Goal: Task Accomplishment & Management: Use online tool/utility

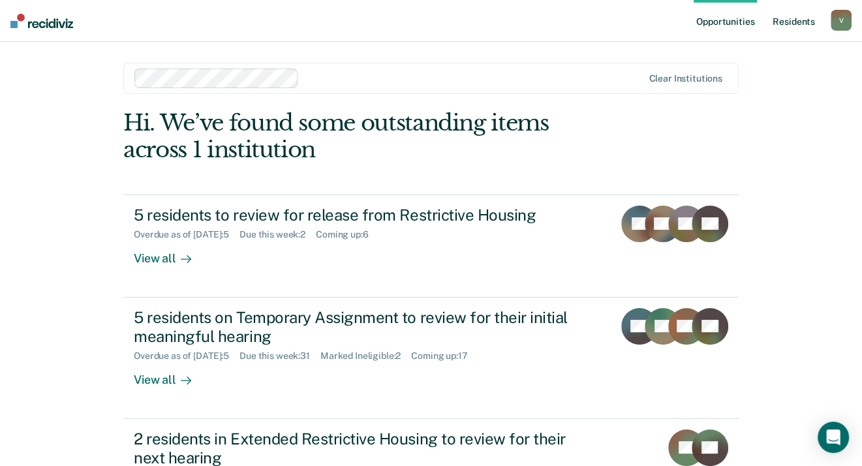
click at [793, 22] on link "Resident s" at bounding box center [794, 21] width 48 height 42
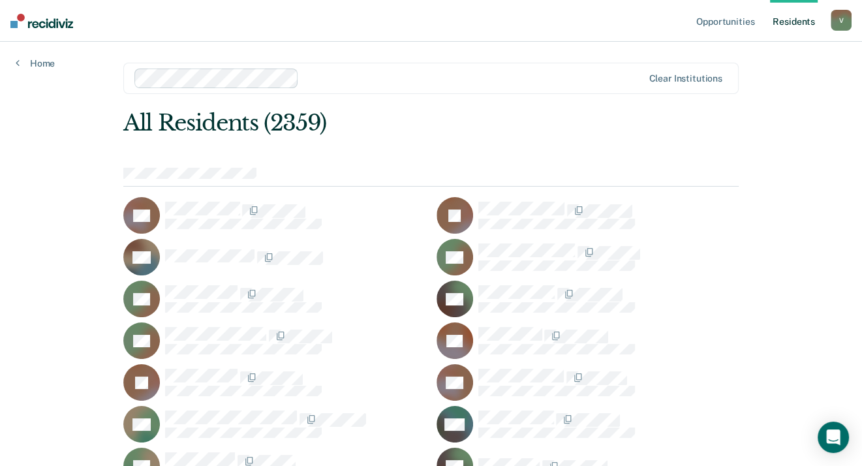
click at [519, 33] on nav "Opportunities Resident s [PERSON_NAME][EMAIL_ADDRESS][PERSON_NAME][DOMAIN_NAME]…" at bounding box center [431, 21] width 862 height 42
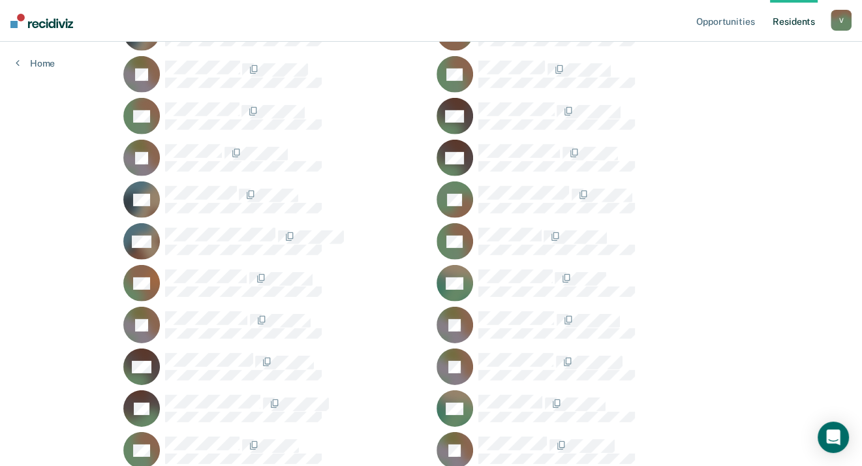
scroll to position [20096, 0]
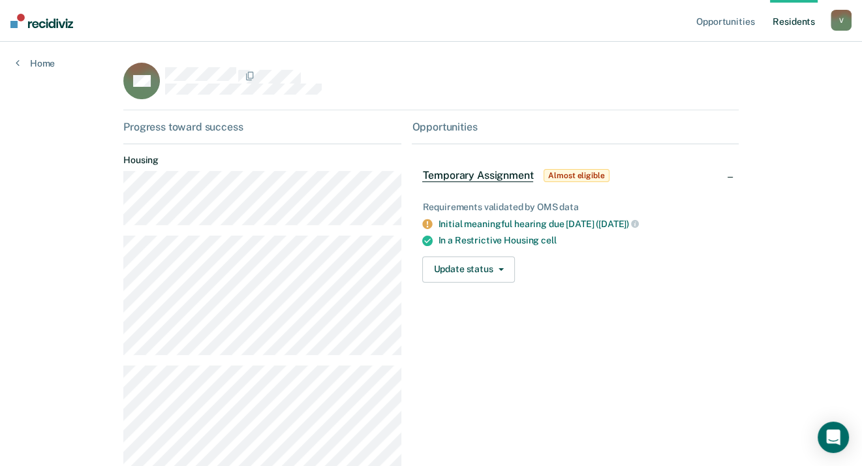
scroll to position [117, 0]
